Goal: Navigation & Orientation: Find specific page/section

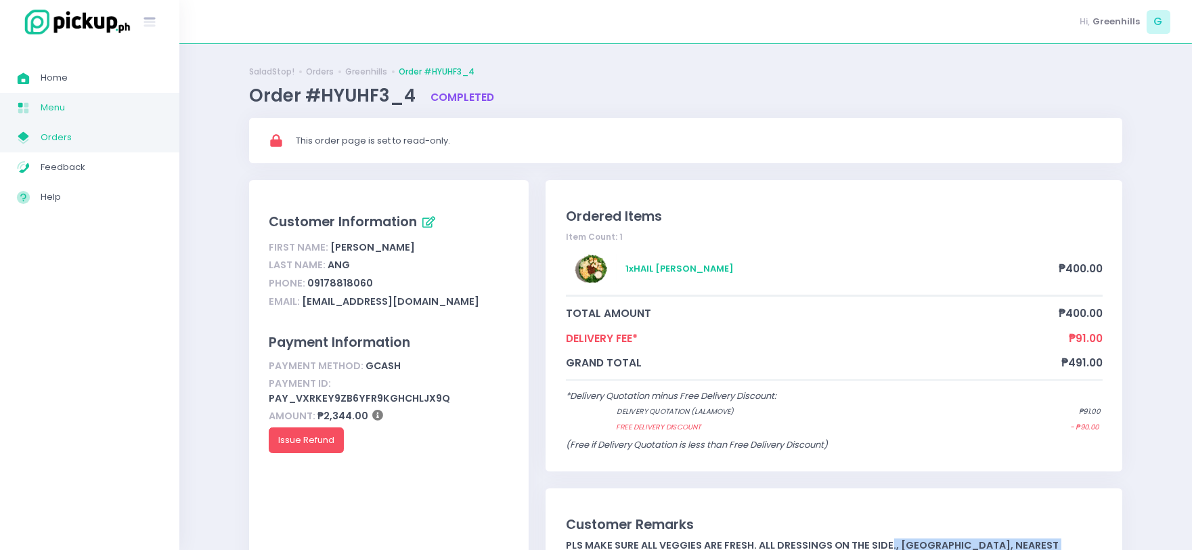
click at [93, 109] on span "Menu" at bounding box center [102, 108] width 122 height 18
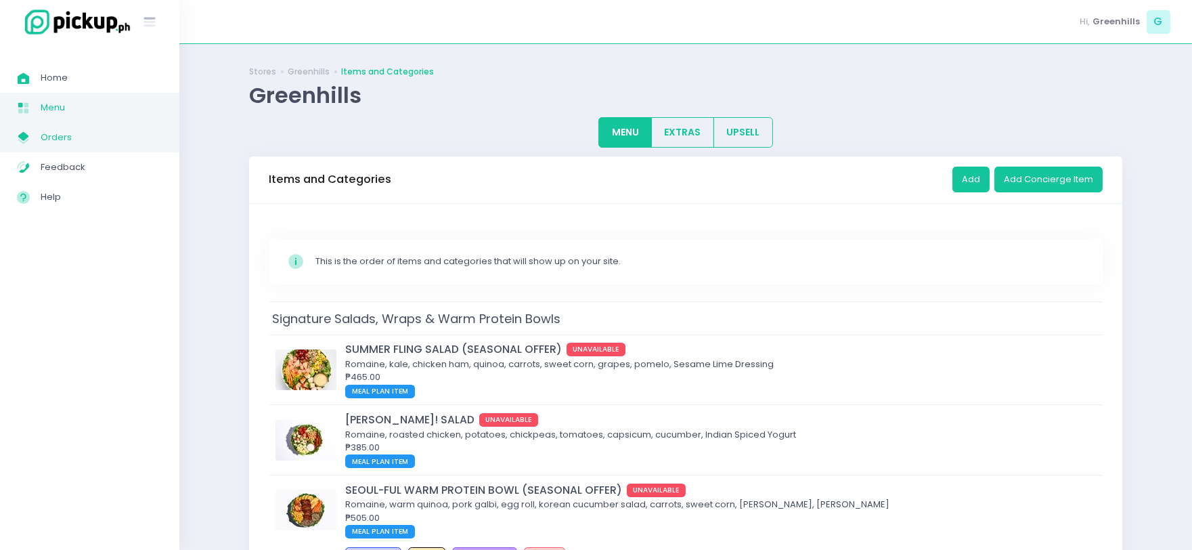
click at [99, 149] on link "My Store Created with Sketch. Orders" at bounding box center [89, 137] width 179 height 30
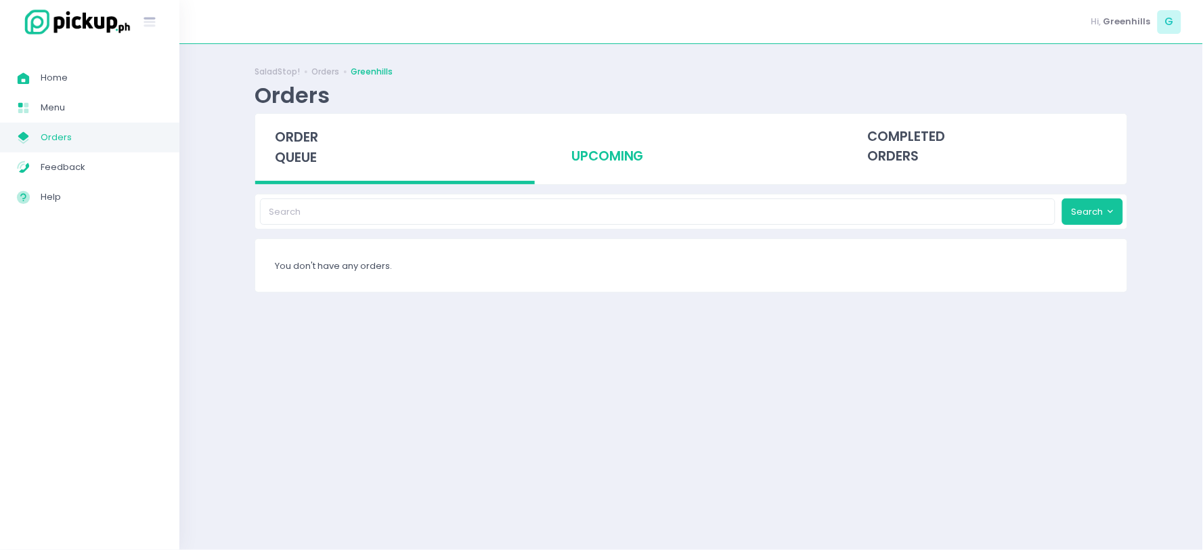
click at [606, 143] on div "upcoming" at bounding box center [692, 147] width 280 height 66
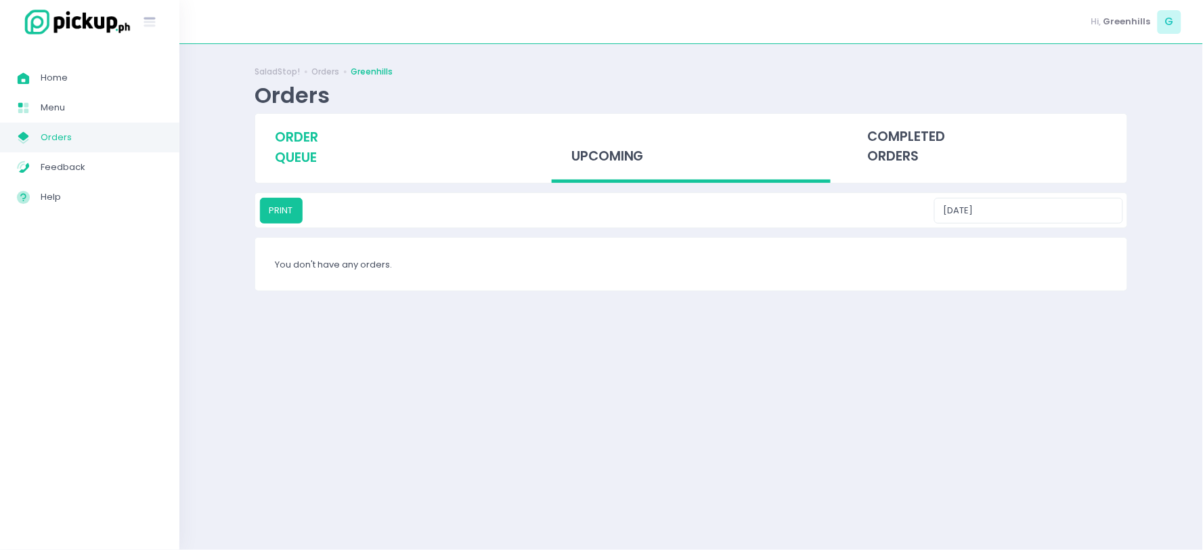
click at [395, 143] on div "order queue" at bounding box center [395, 147] width 280 height 67
